Goal: Find specific page/section: Find specific page/section

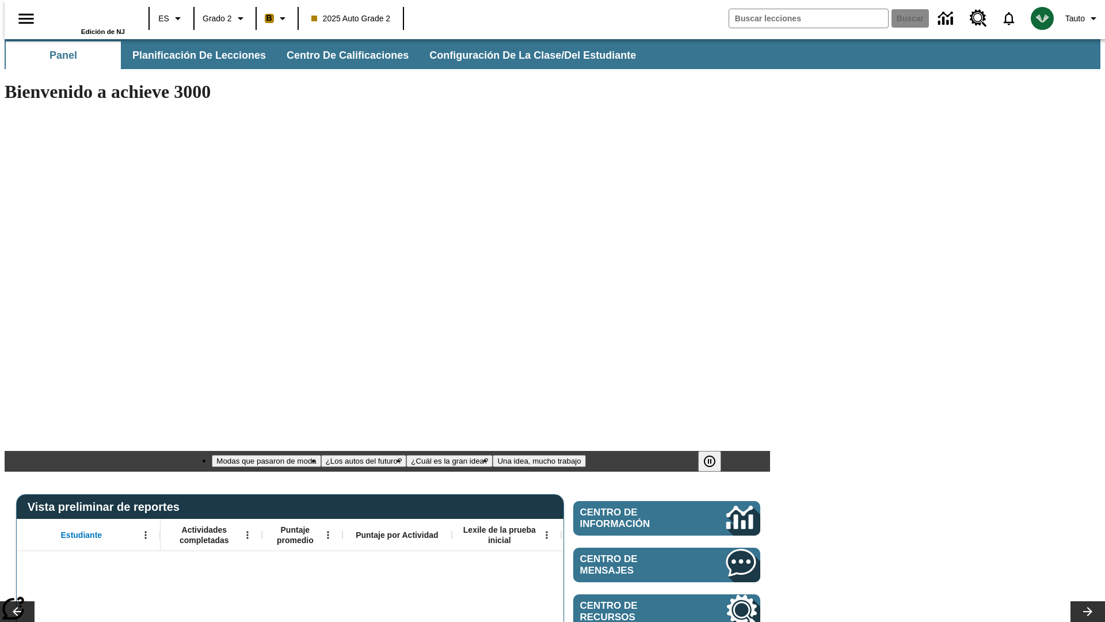
type input "-1"
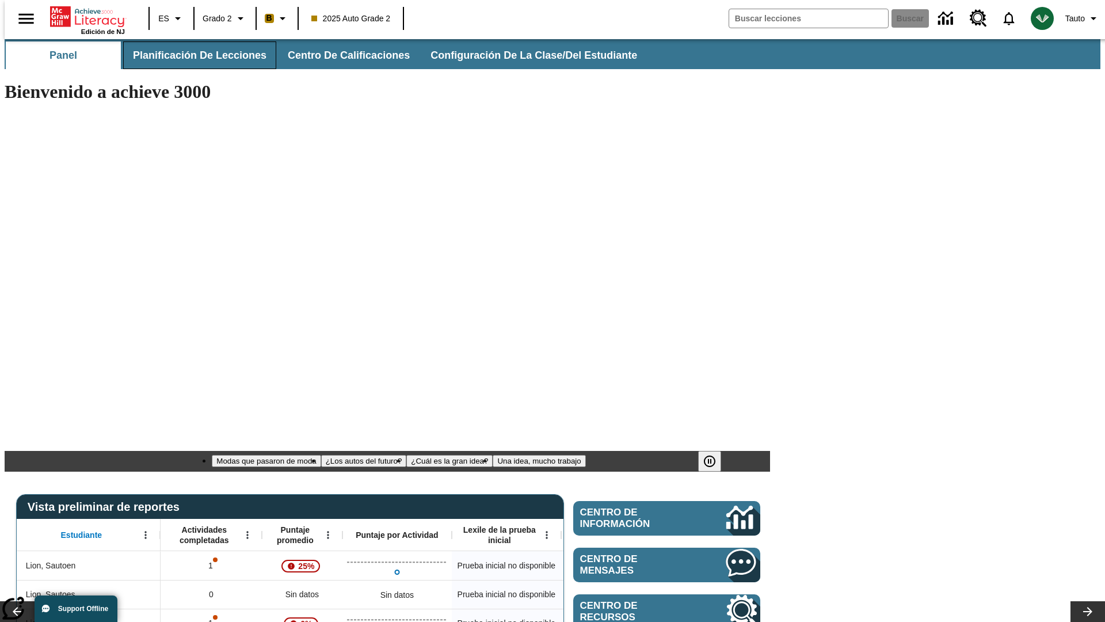
click at [193, 55] on span "Planificación de lecciones" at bounding box center [200, 55] width 134 height 13
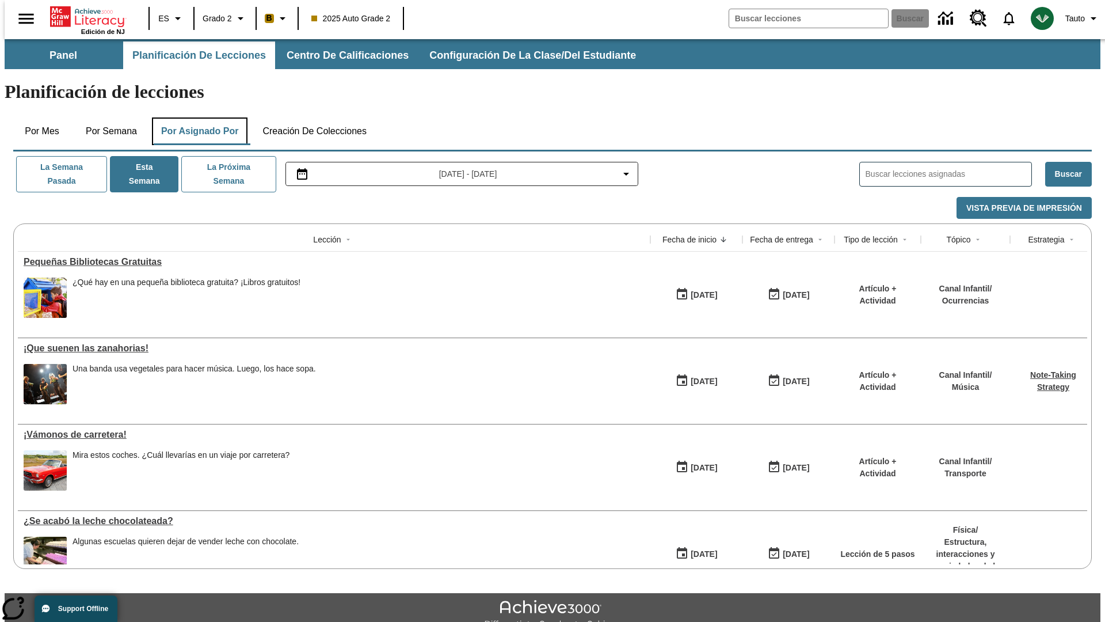
click at [197, 117] on button "Por asignado por" at bounding box center [200, 131] width 96 height 28
type input "El sueño de los animales"
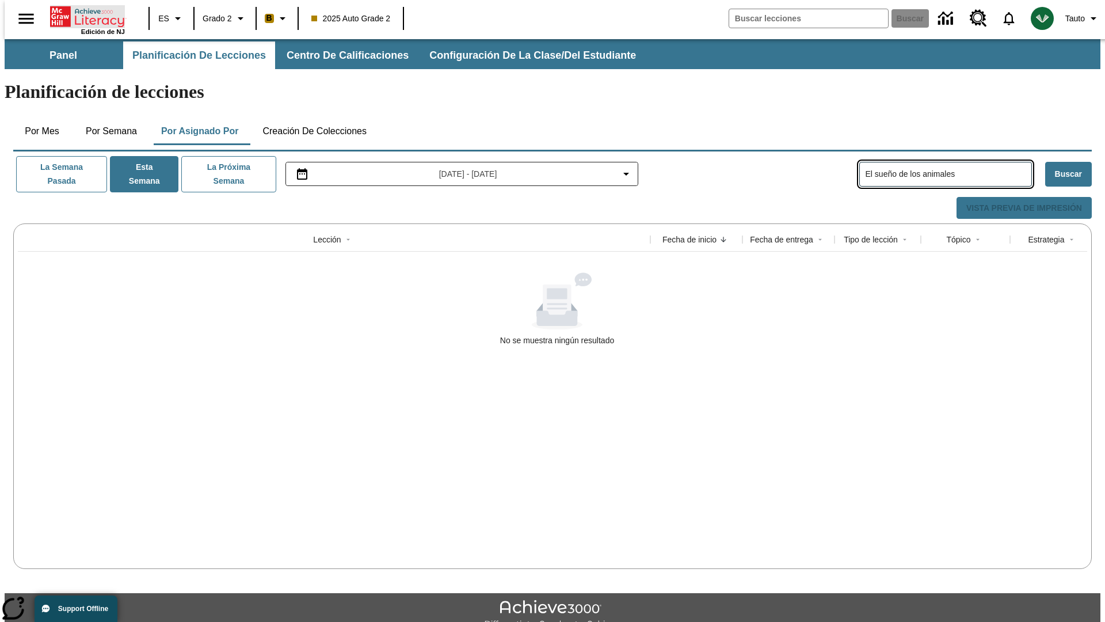
click at [83, 16] on icon "Portada" at bounding box center [88, 16] width 77 height 23
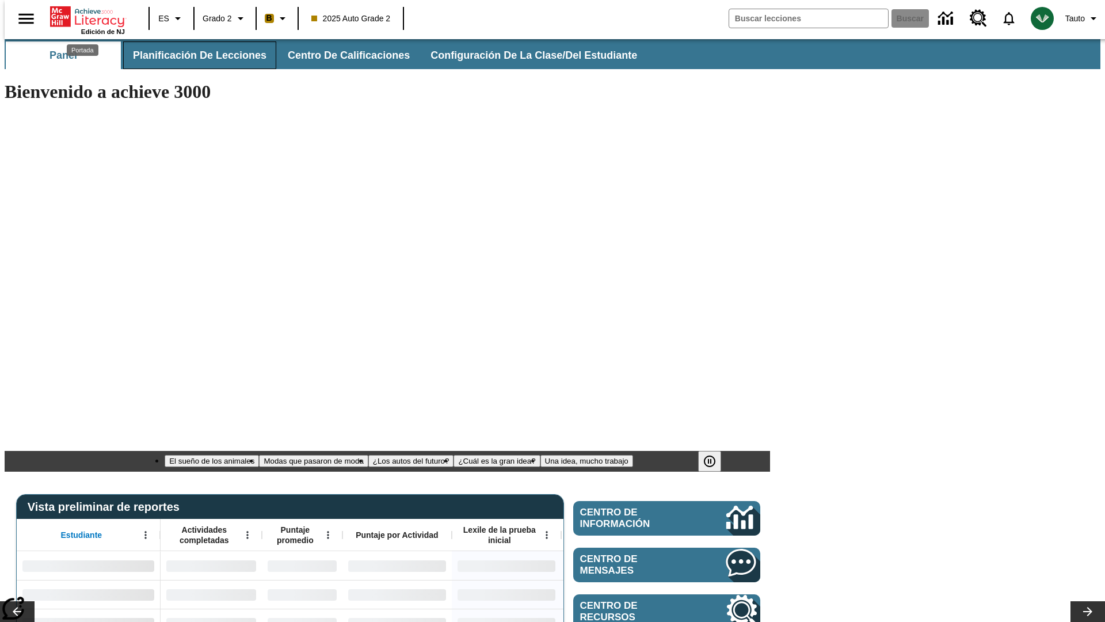
click at [193, 55] on span "Planificación de lecciones" at bounding box center [200, 55] width 134 height 13
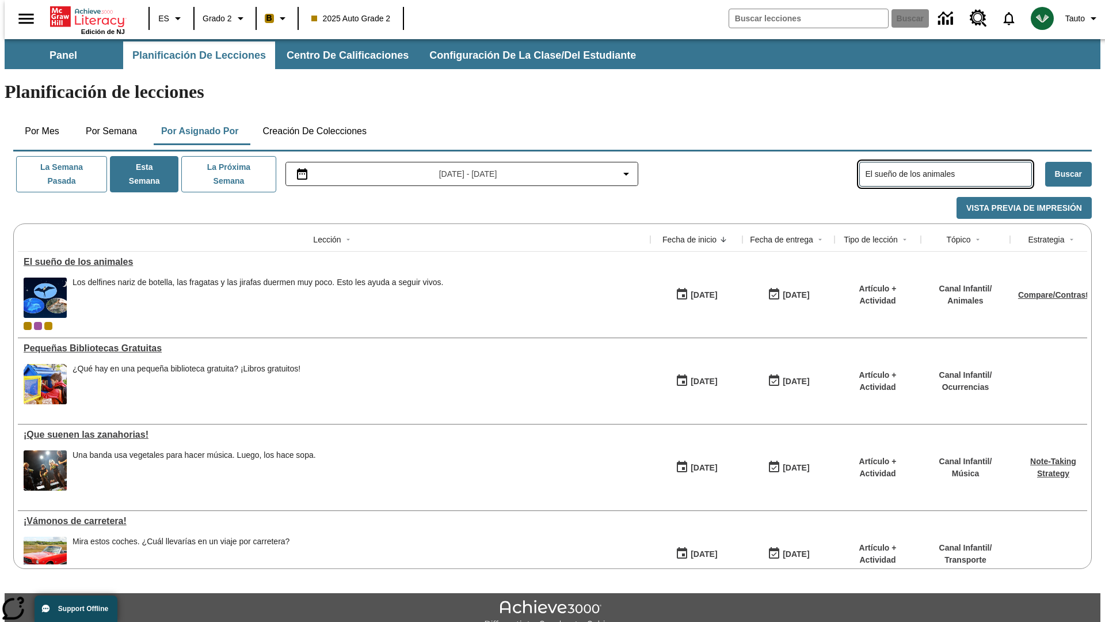
type input "El sueño de los animales"
